Goal: Task Accomplishment & Management: Manage account settings

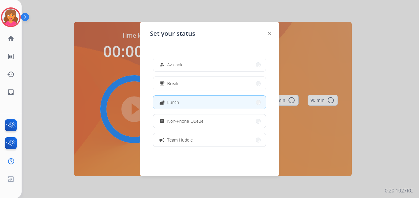
click at [182, 156] on span "Training" at bounding box center [174, 159] width 15 height 6
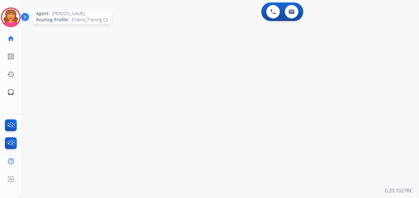
click at [12, 21] on img at bounding box center [10, 17] width 17 height 17
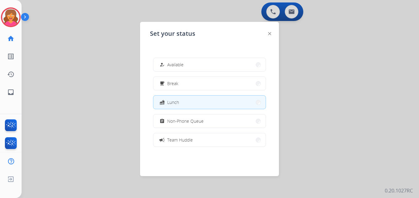
click at [191, 152] on button "menu_book Training" at bounding box center [209, 158] width 112 height 13
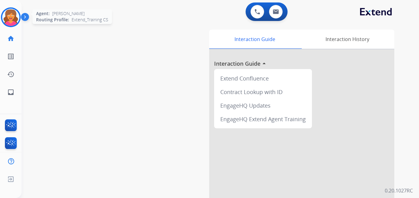
click at [12, 16] on img at bounding box center [10, 17] width 17 height 17
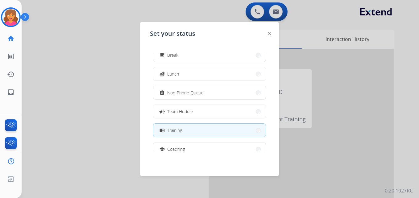
scroll to position [98, 0]
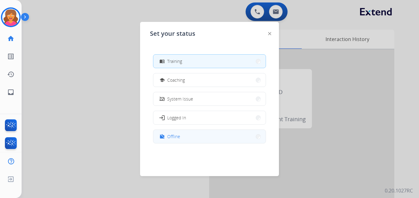
click at [190, 132] on button "work_off Offline" at bounding box center [209, 136] width 112 height 13
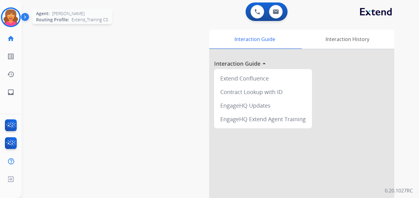
click at [15, 23] on img at bounding box center [10, 17] width 17 height 17
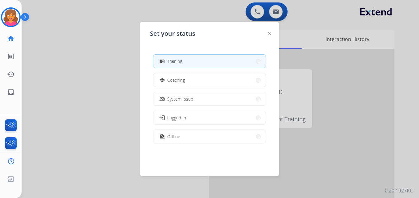
click at [188, 136] on button "work_off Offline" at bounding box center [209, 136] width 112 height 13
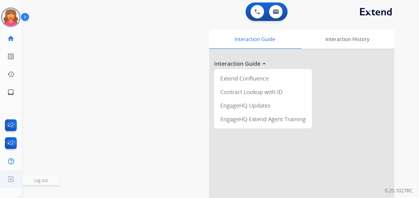
click at [7, 180] on img at bounding box center [10, 180] width 11 height 12
click at [47, 178] on span "Log out" at bounding box center [41, 181] width 15 height 6
